Goal: Check status: Check status

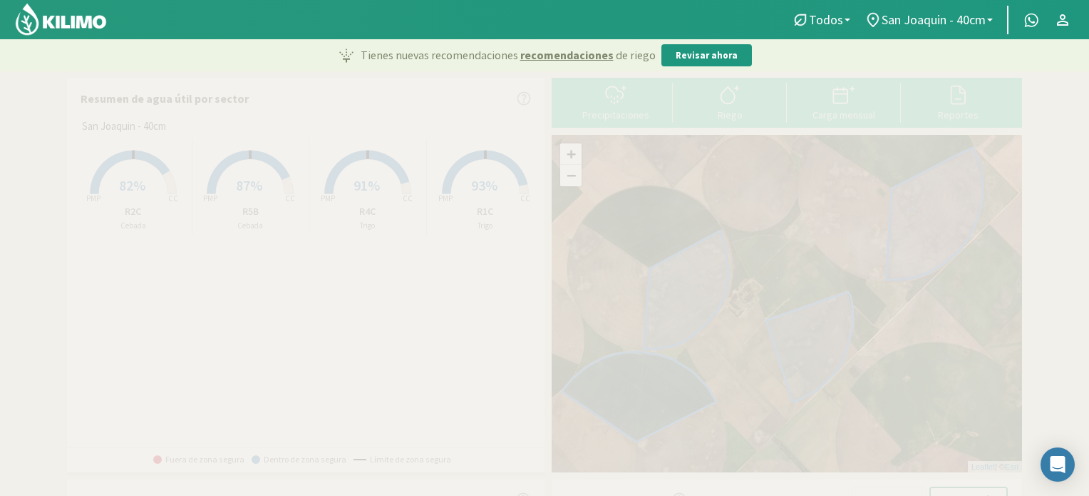
click at [143, 189] on span "82%" at bounding box center [132, 185] width 26 height 18
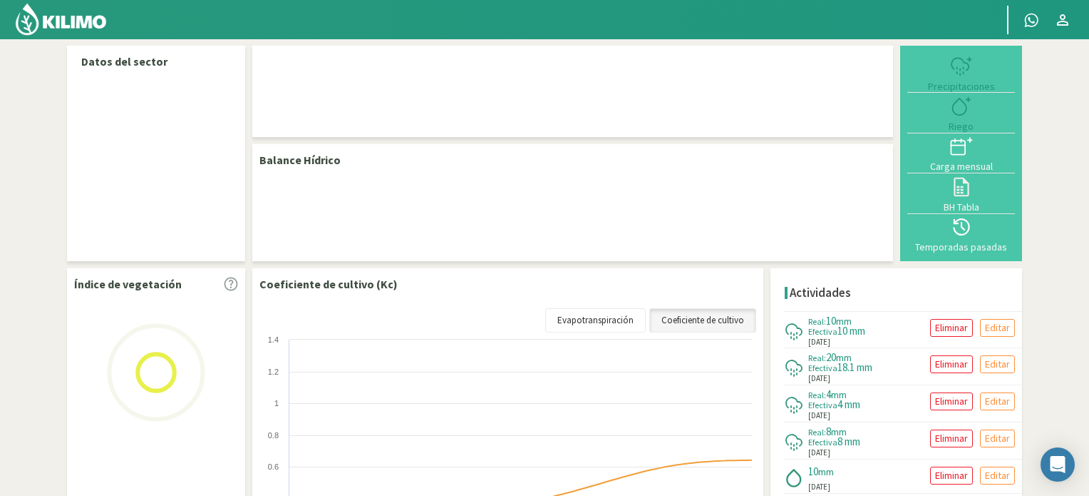
select select "1: Object"
